Goal: Find specific page/section: Find specific page/section

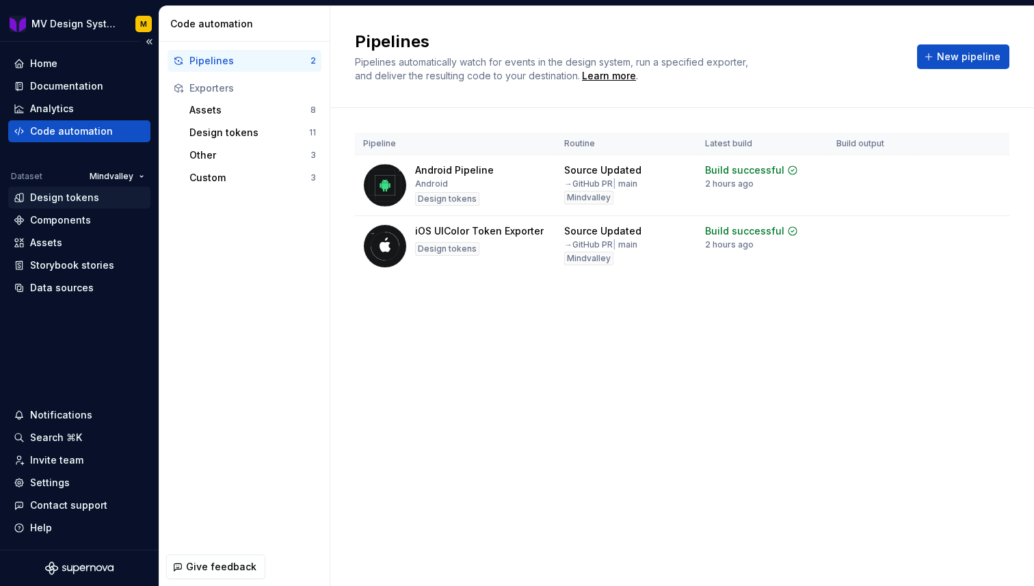
click at [57, 200] on div "Design tokens" at bounding box center [64, 198] width 69 height 14
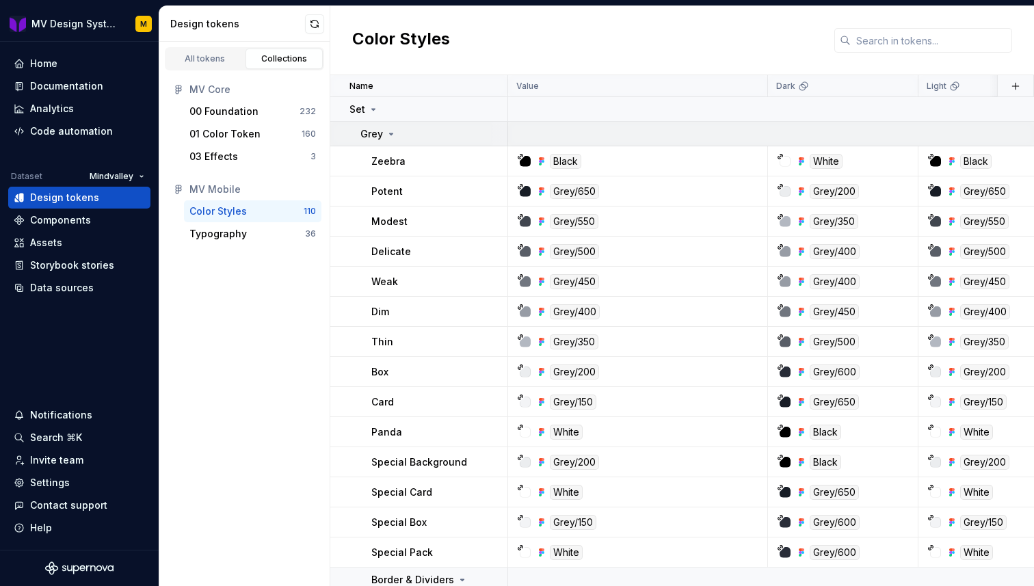
click at [393, 137] on icon at bounding box center [391, 134] width 11 height 11
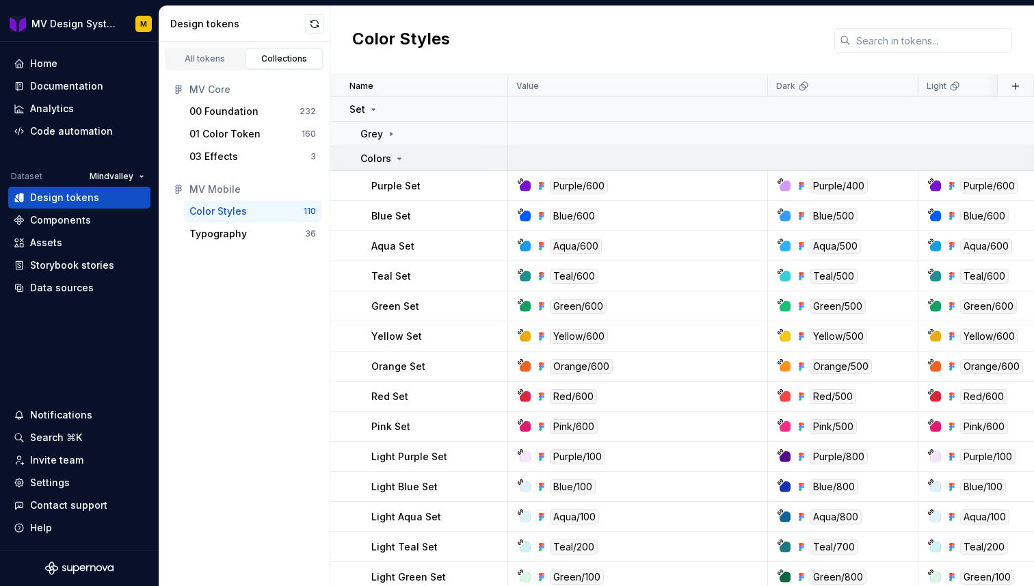
click at [399, 163] on icon at bounding box center [399, 158] width 11 height 11
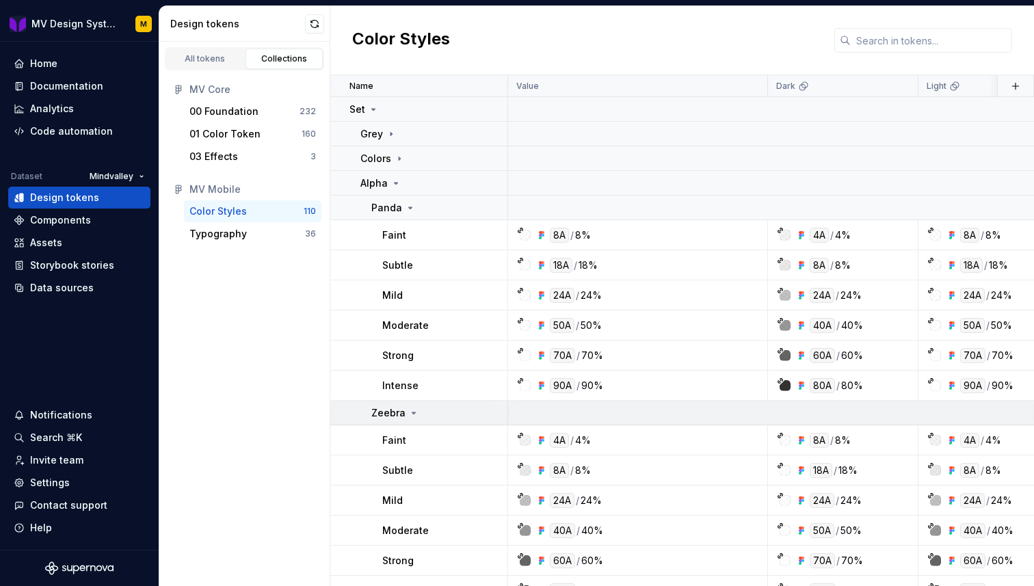
click at [415, 411] on icon at bounding box center [413, 412] width 11 height 11
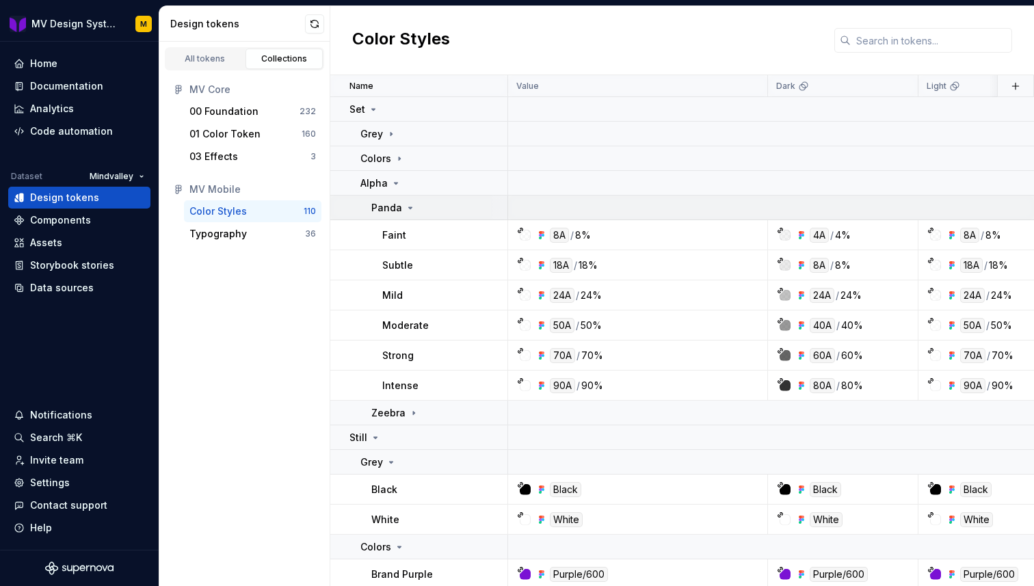
click at [405, 208] on icon at bounding box center [410, 207] width 11 height 11
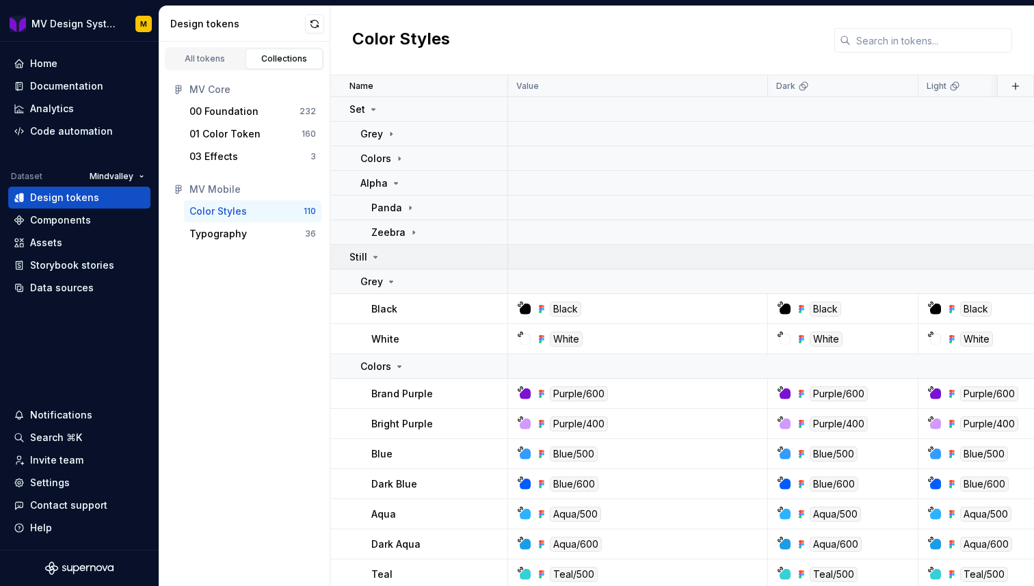
click at [376, 262] on div "Still" at bounding box center [364, 257] width 31 height 14
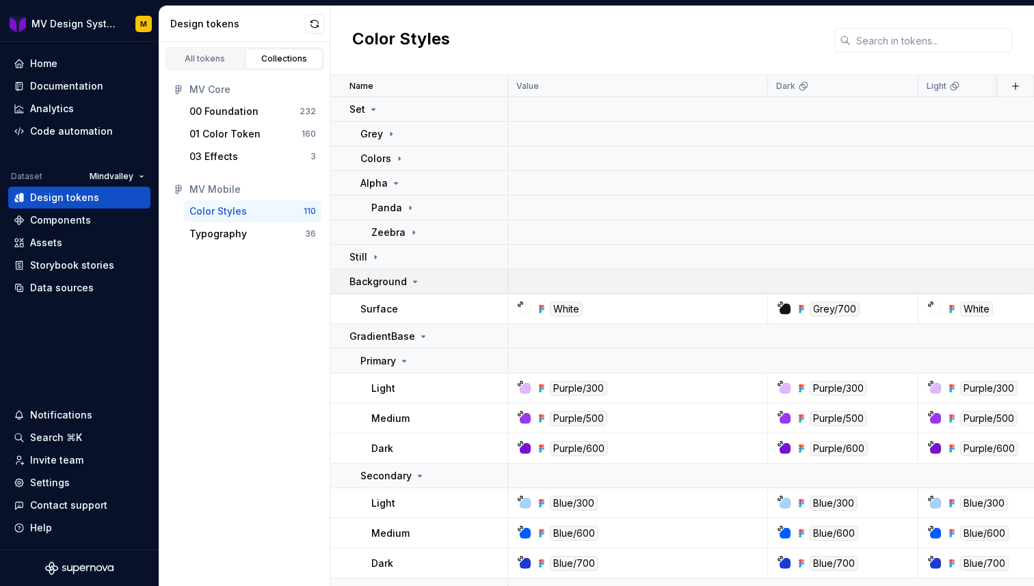
click at [412, 284] on icon at bounding box center [415, 281] width 11 height 11
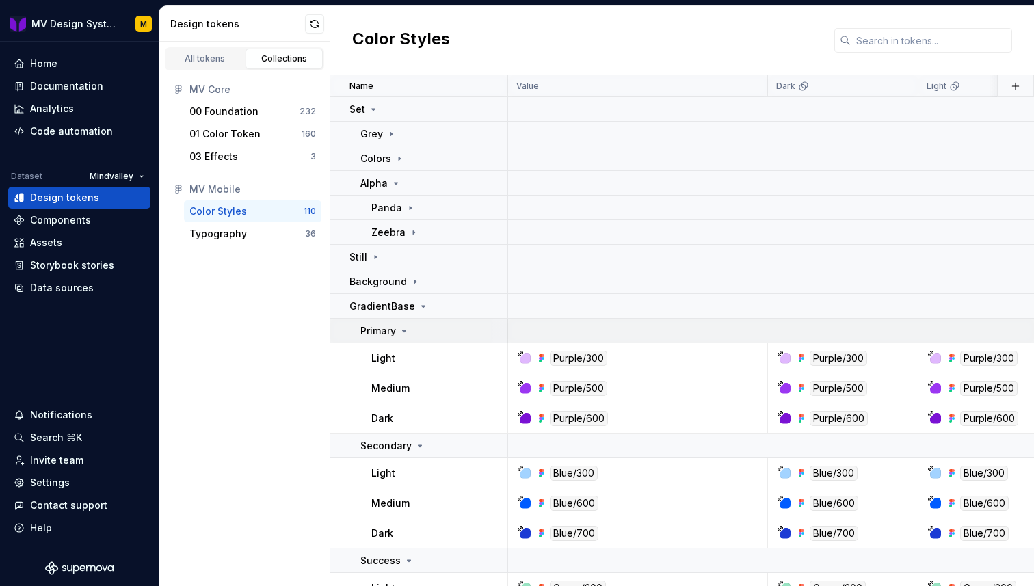
click at [402, 332] on icon at bounding box center [404, 330] width 11 height 11
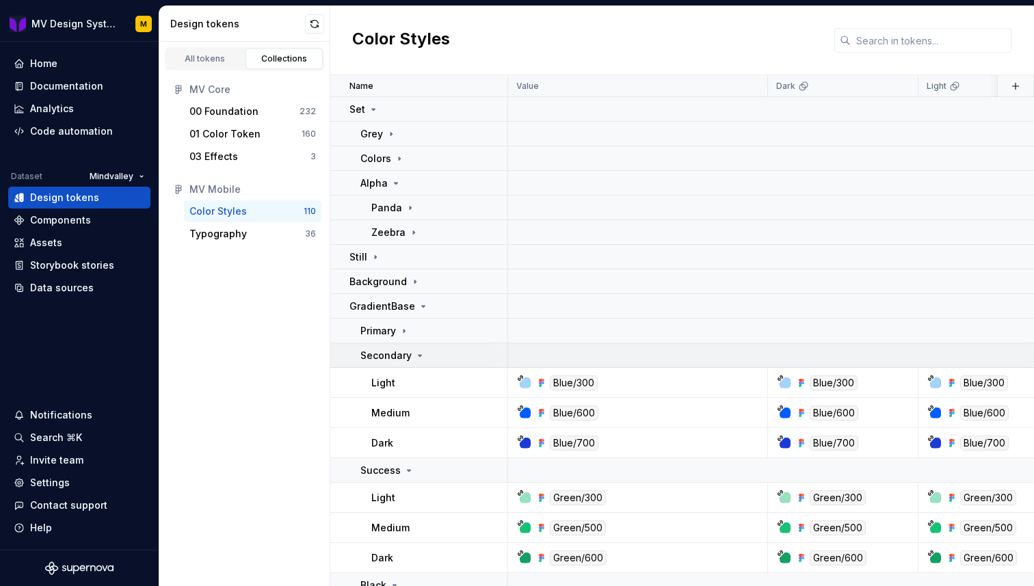
click at [416, 357] on icon at bounding box center [419, 355] width 11 height 11
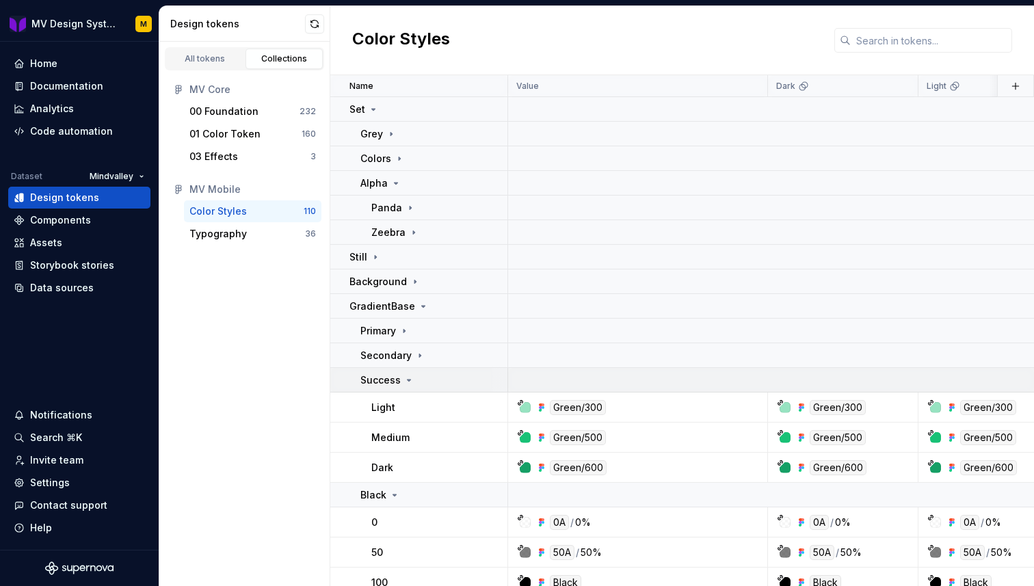
click at [414, 378] on div "Success" at bounding box center [433, 380] width 146 height 14
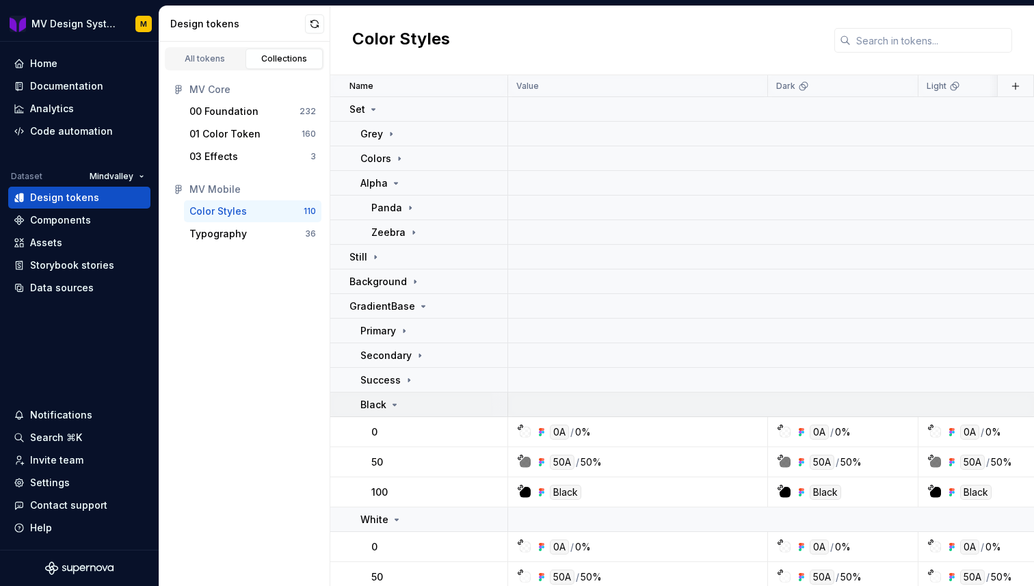
click at [399, 405] on div "Black" at bounding box center [433, 405] width 146 height 14
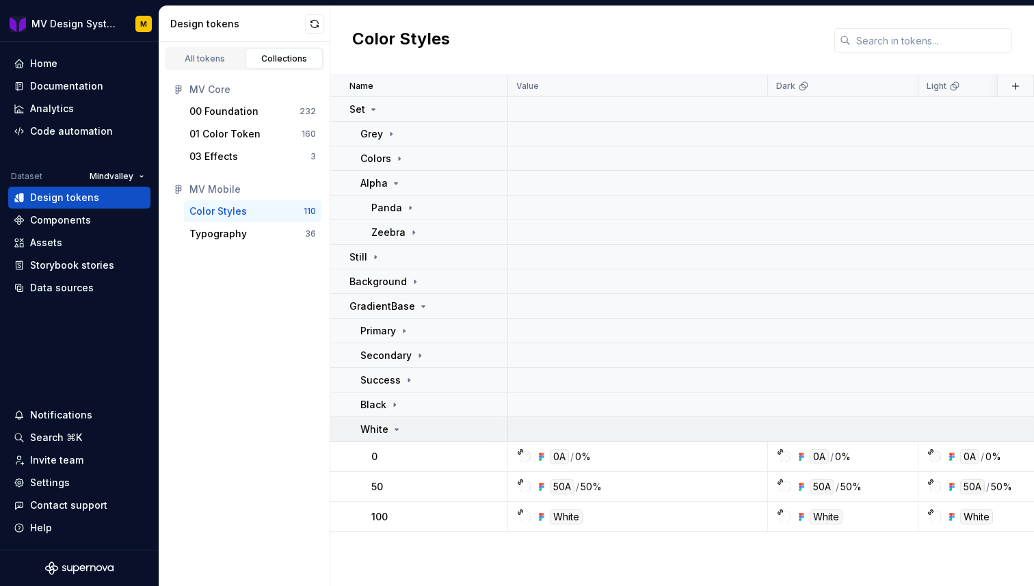
click at [399, 427] on icon at bounding box center [396, 429] width 11 height 11
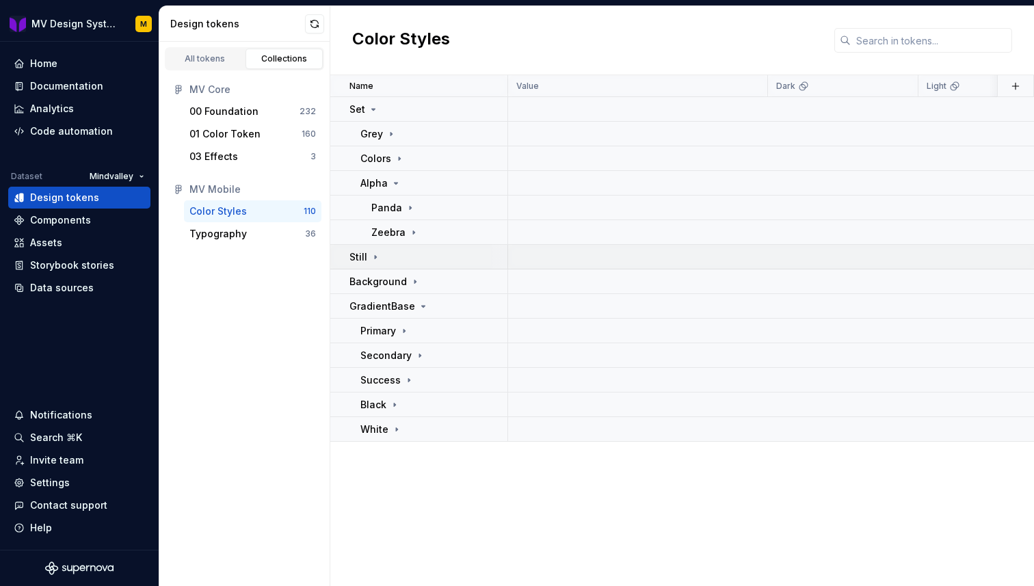
click at [381, 256] on div "Still" at bounding box center [427, 257] width 157 height 14
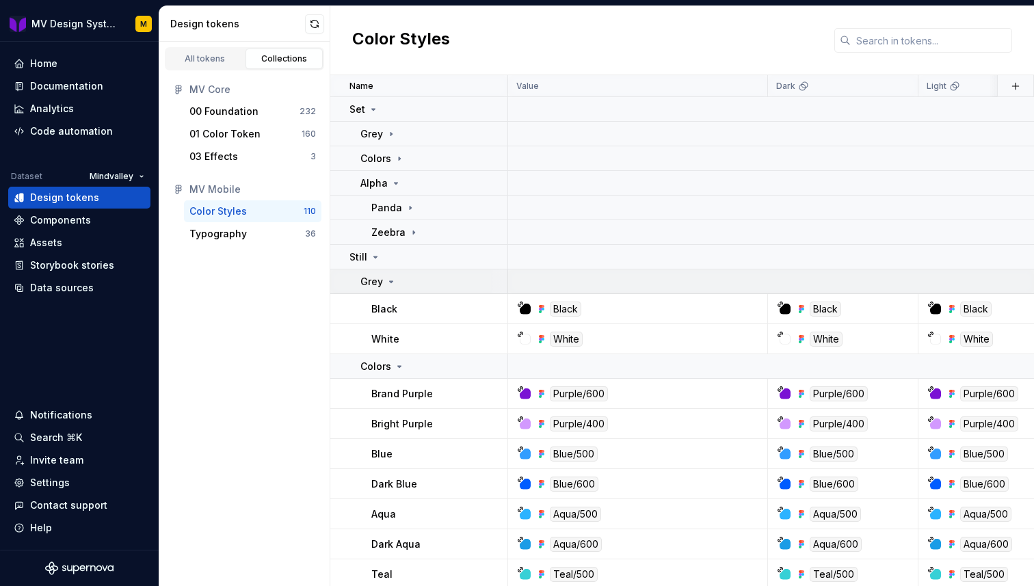
click at [392, 284] on icon at bounding box center [391, 281] width 11 height 11
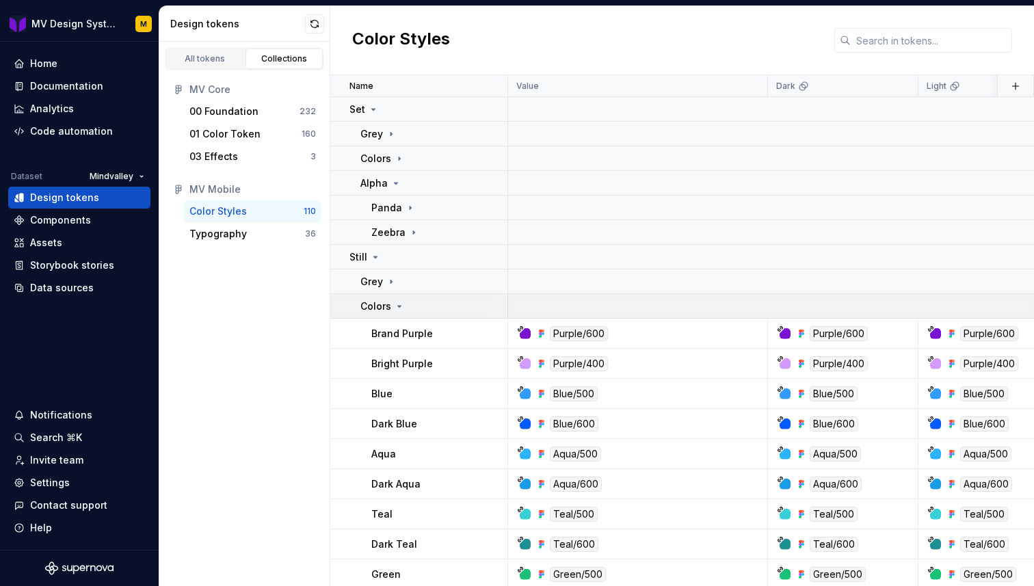
click at [394, 301] on icon at bounding box center [399, 306] width 11 height 11
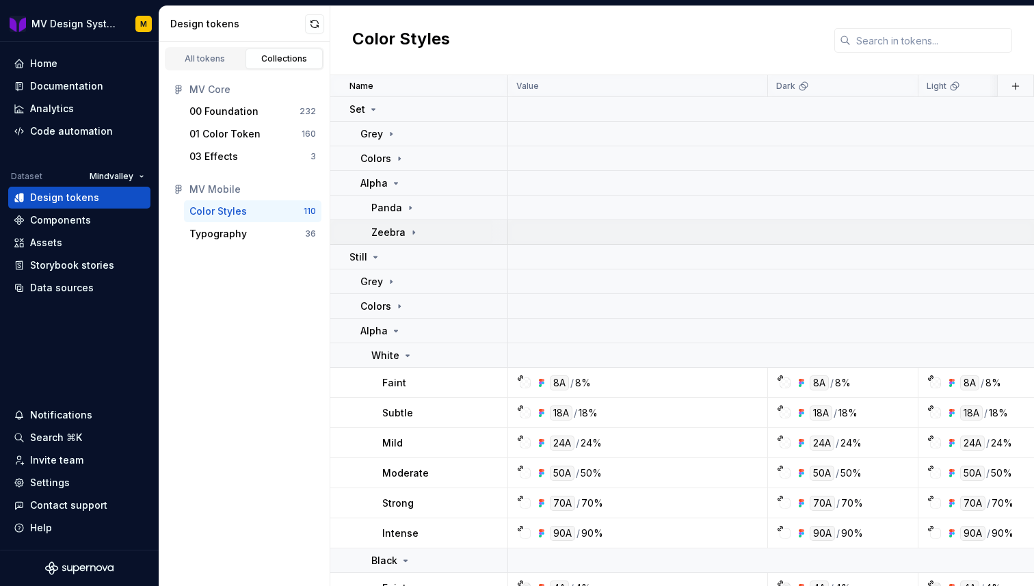
click at [412, 235] on icon at bounding box center [413, 232] width 11 height 11
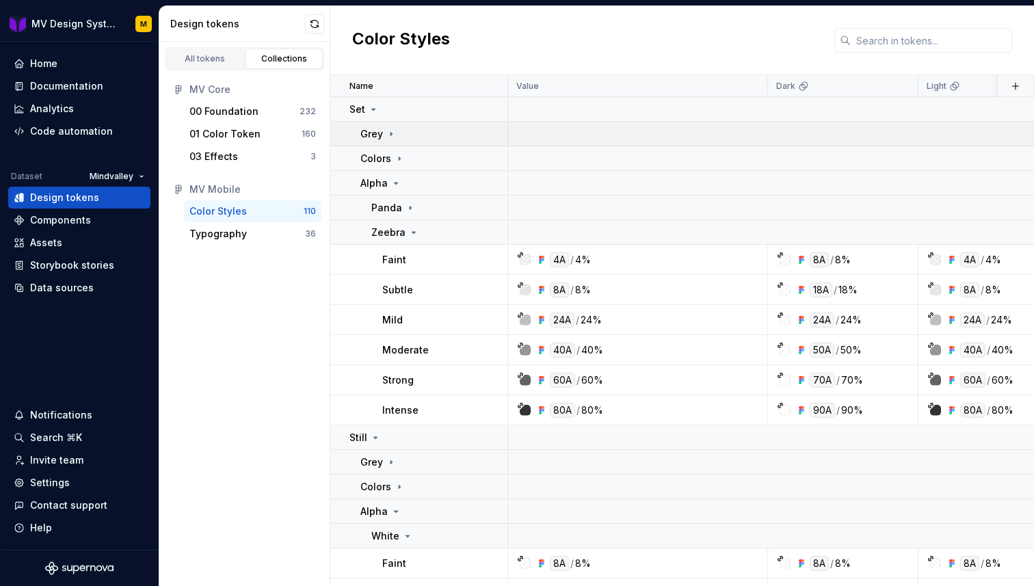
click at [393, 137] on icon at bounding box center [391, 134] width 11 height 11
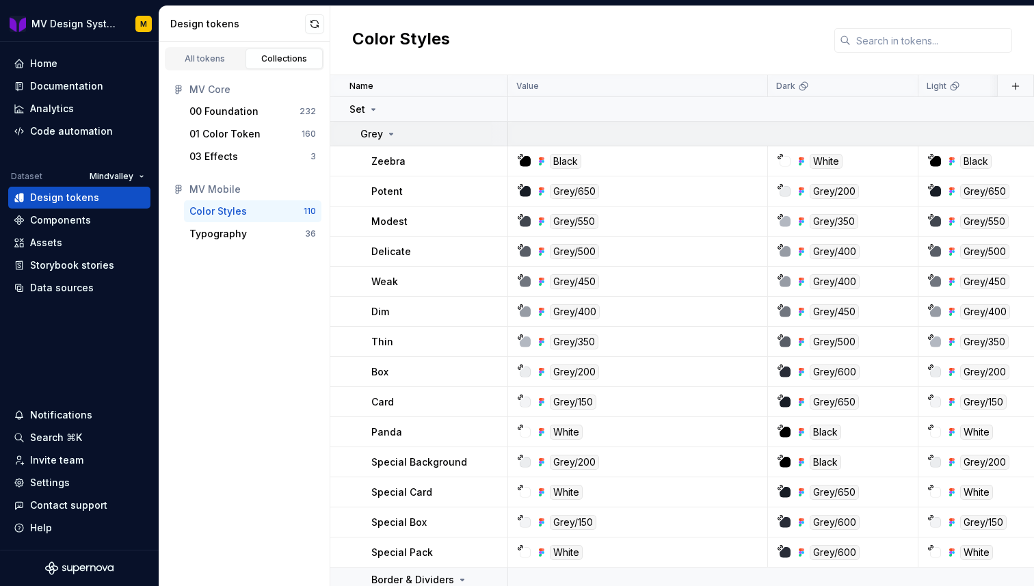
click at [391, 137] on icon at bounding box center [391, 134] width 11 height 11
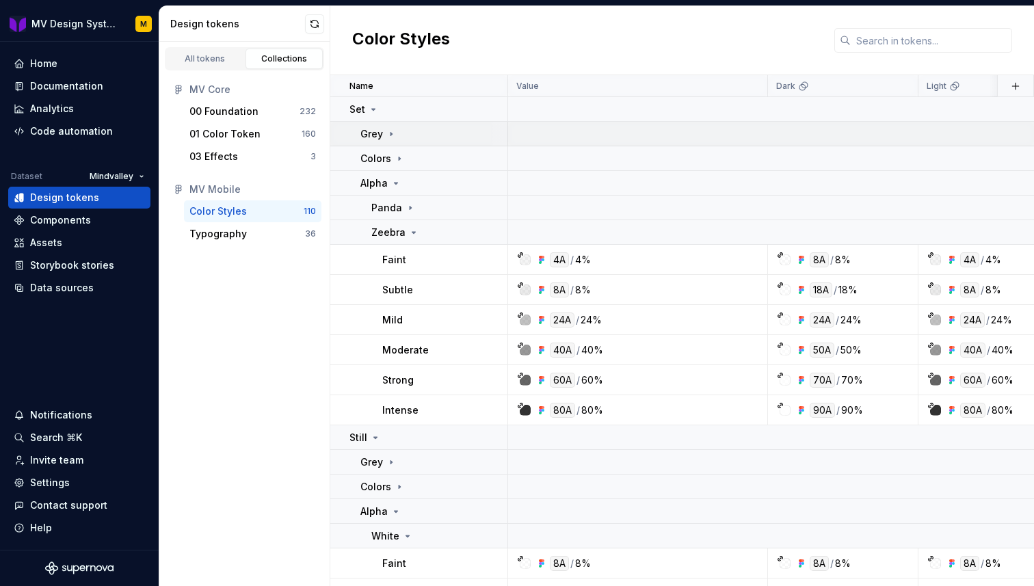
click at [391, 137] on icon at bounding box center [391, 134] width 11 height 11
